Goal: Task Accomplishment & Management: Use online tool/utility

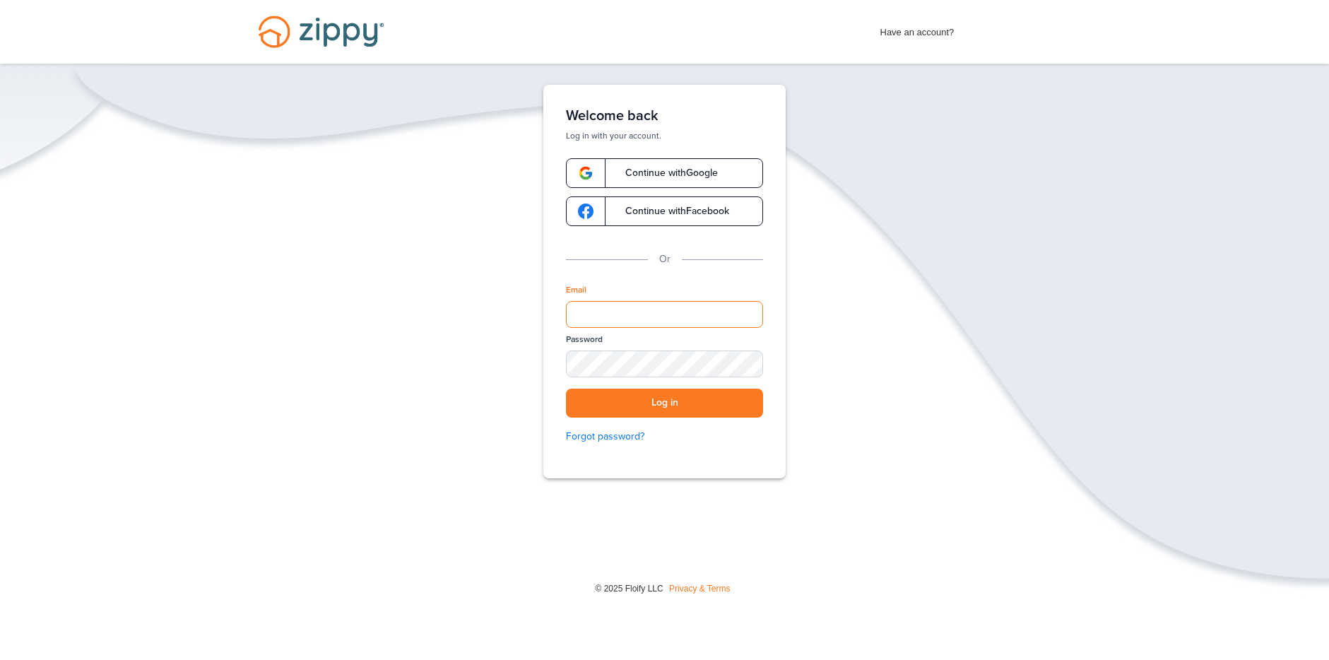
click at [664, 320] on input "Email" at bounding box center [664, 314] width 197 height 27
type input "**********"
click at [714, 408] on button "Log in" at bounding box center [664, 403] width 197 height 29
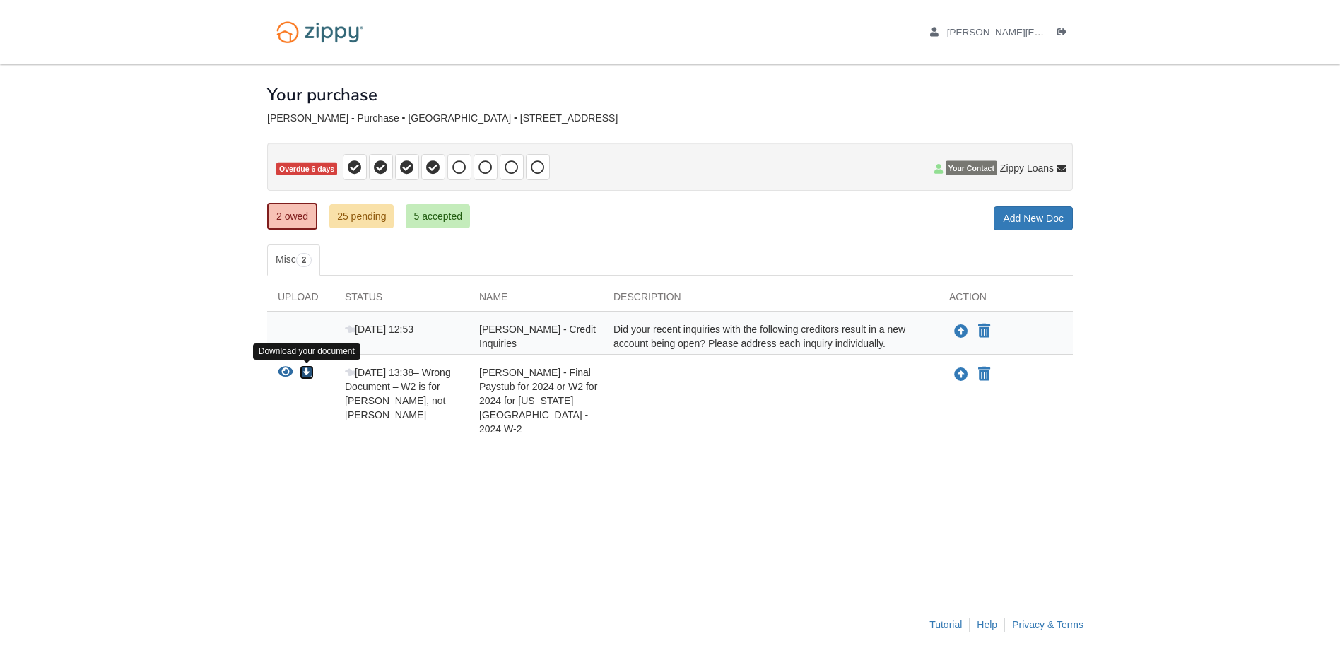
click at [304, 375] on icon "Download Warren Grassman - Final Paystub for 2024 or W2 for 2024 for Georgia Pa…" at bounding box center [307, 372] width 14 height 14
click at [960, 375] on icon "Upload Warren Grassman - Final Paystub for 2024 or W2 for 2024 for Georgia Paci…" at bounding box center [961, 375] width 14 height 14
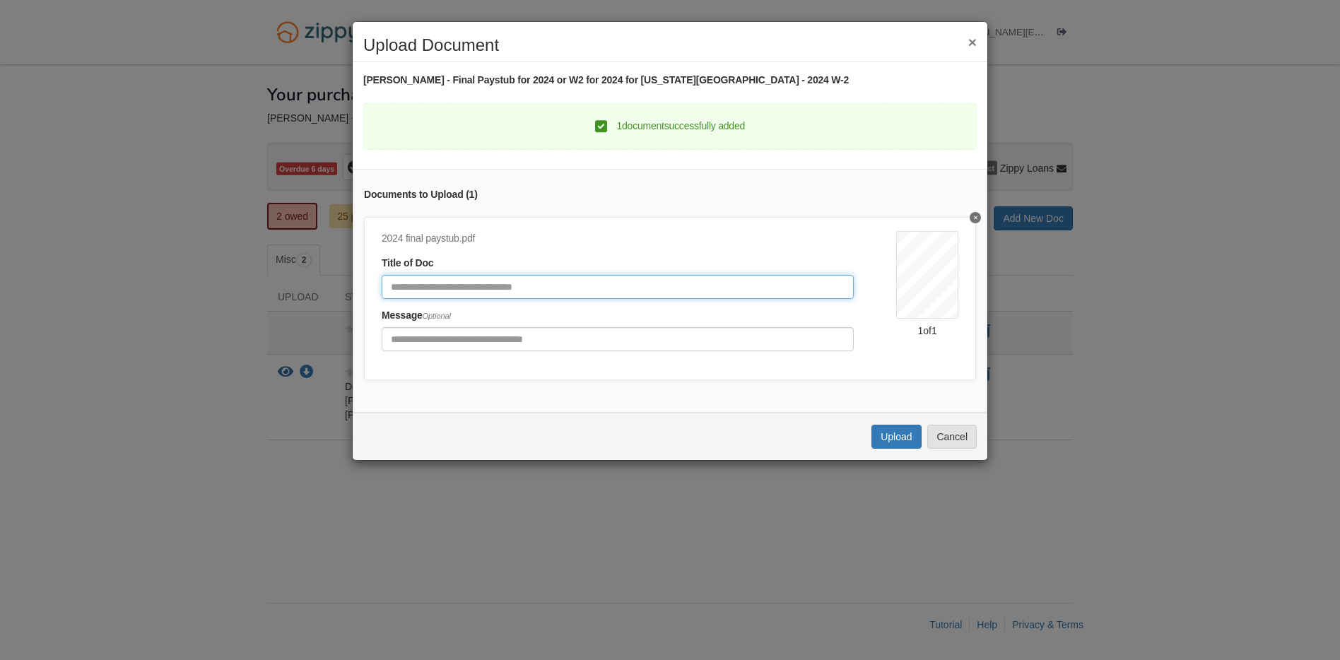
click at [430, 283] on input "Document Title" at bounding box center [618, 287] width 472 height 24
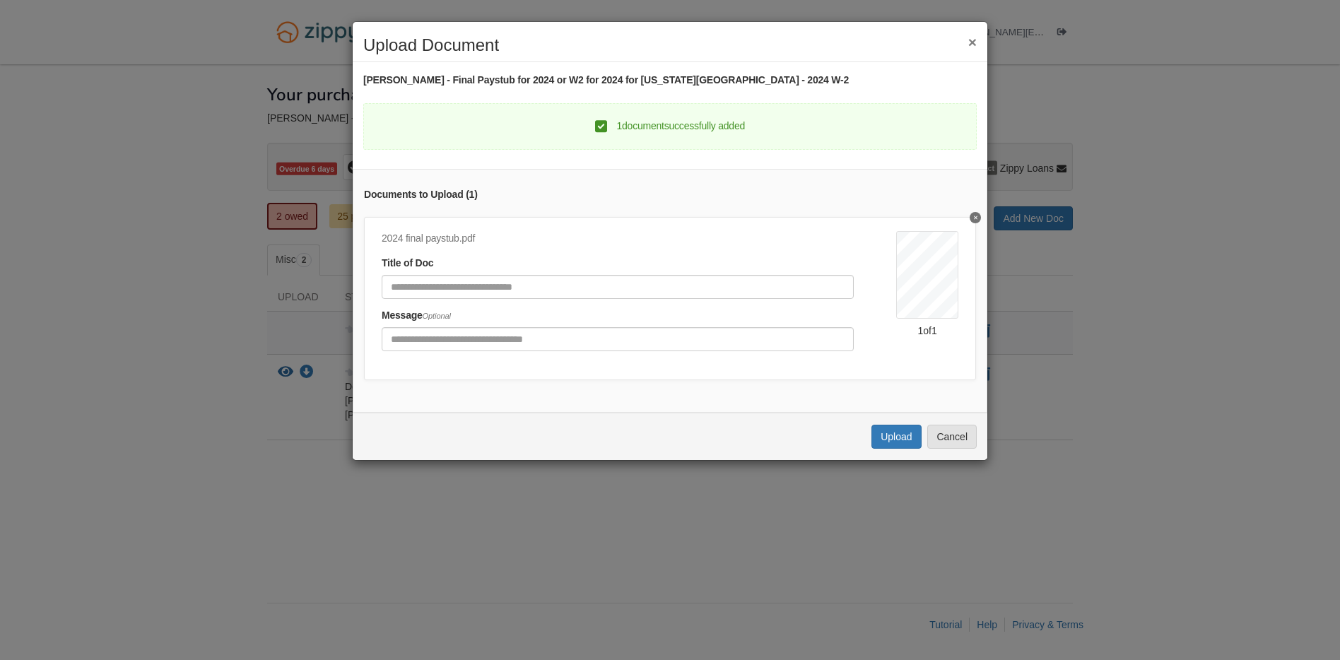
click at [972, 36] on button "×" at bounding box center [972, 42] width 8 height 15
